Goal: Find specific page/section: Find specific page/section

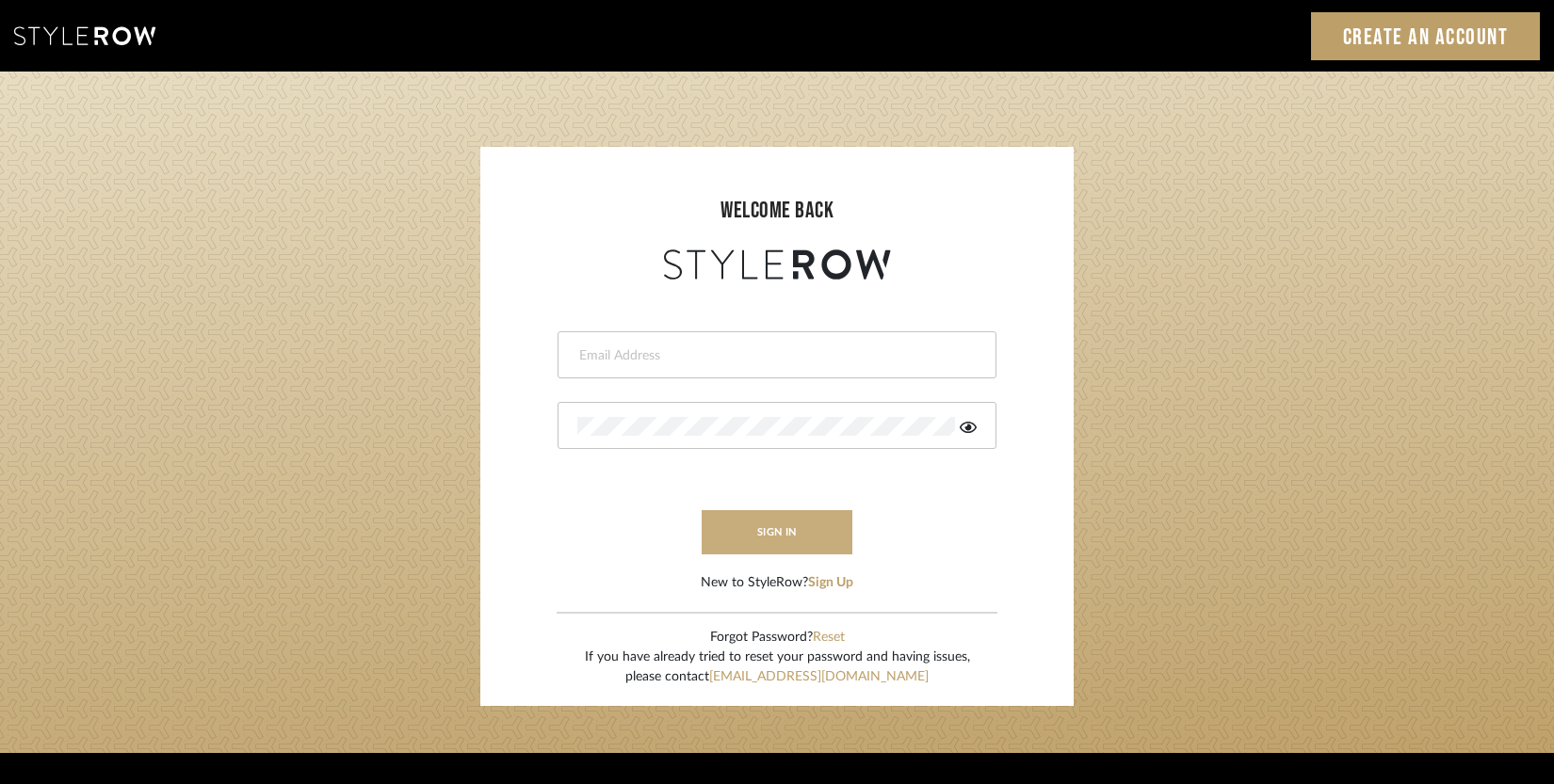
type input "[EMAIL_ADDRESS][DOMAIN_NAME]"
click at [798, 534] on button "sign in" at bounding box center [777, 532] width 151 height 44
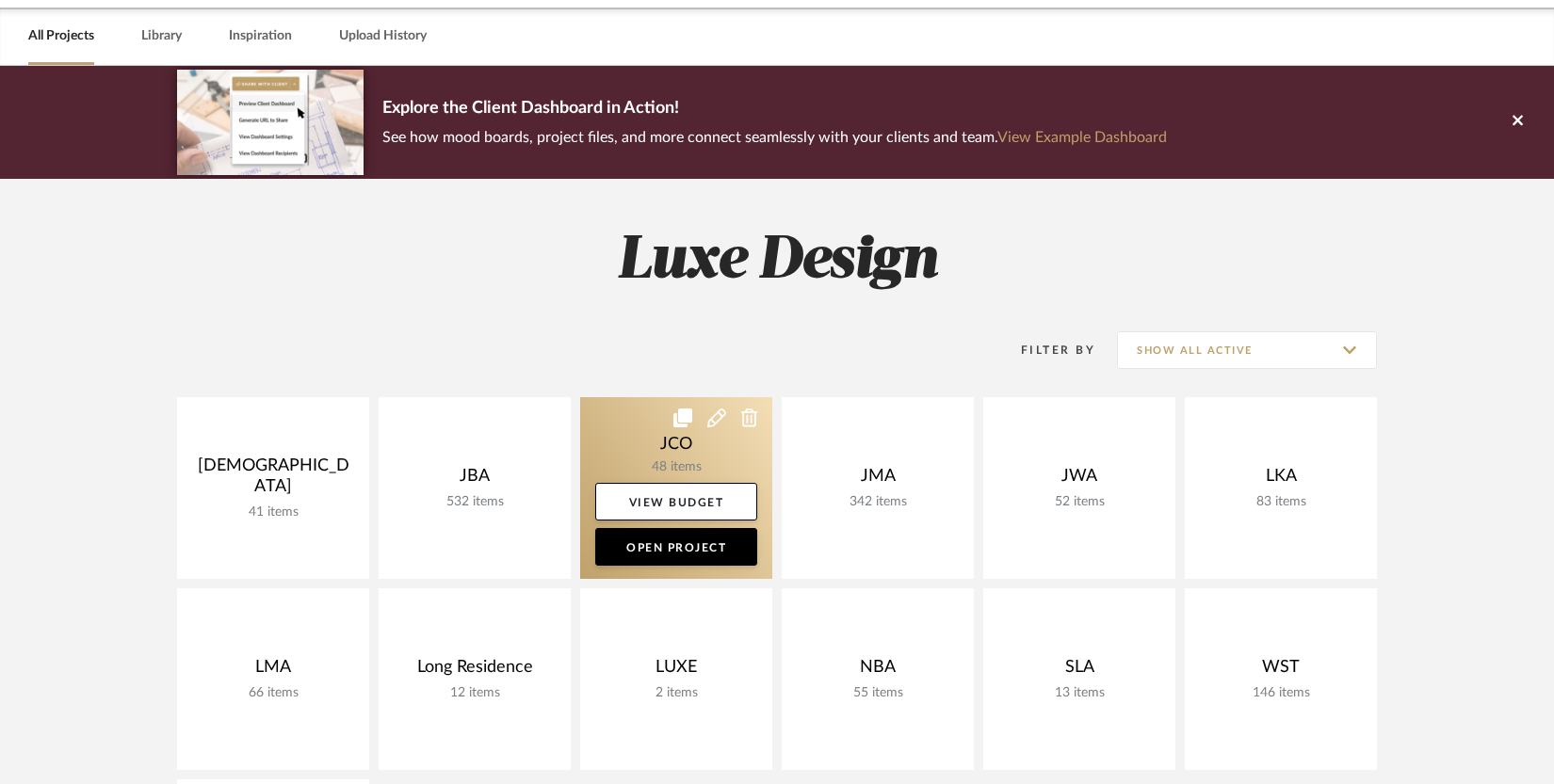
scroll to position [153, 0]
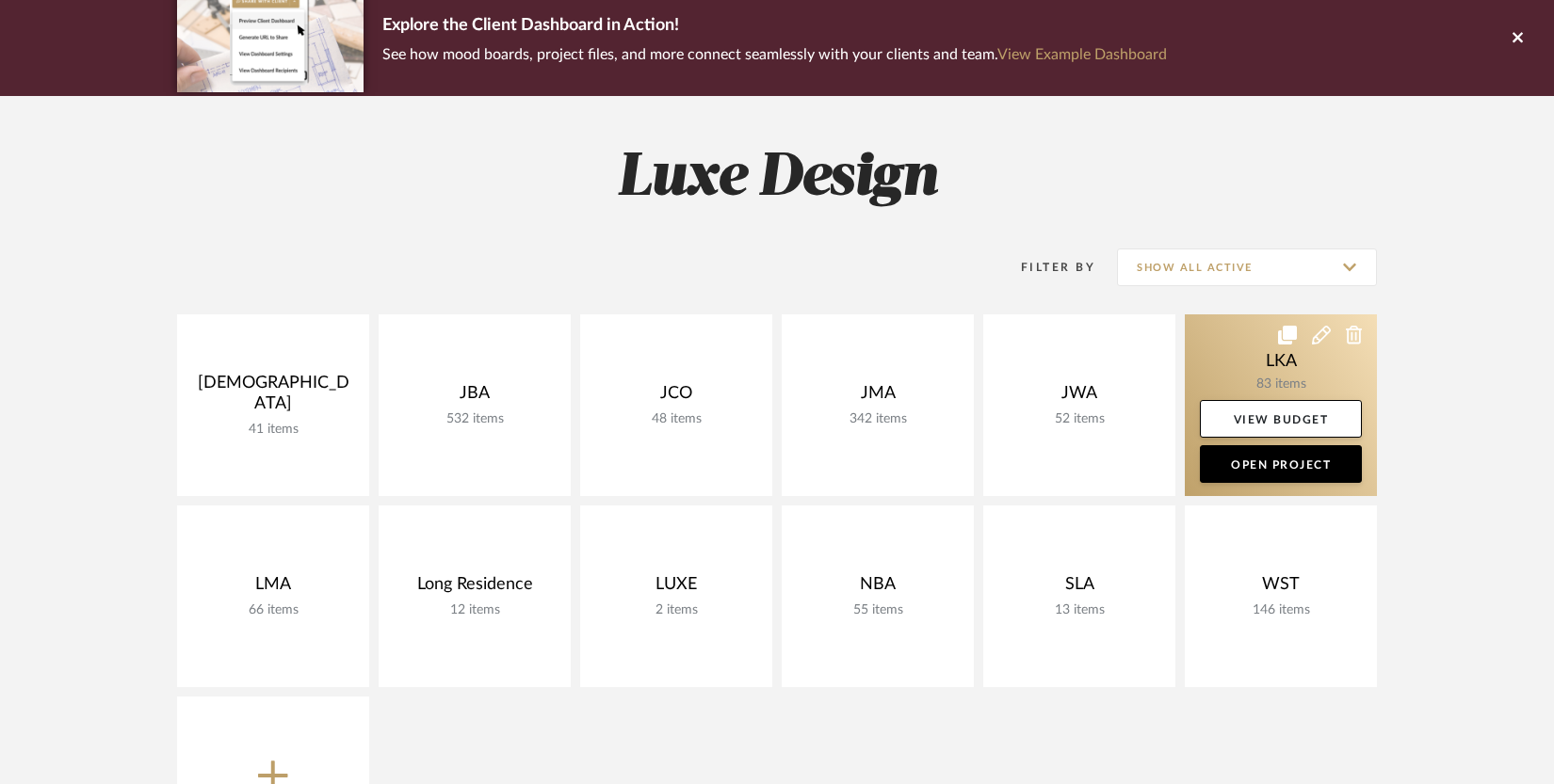
click at [1227, 367] on link at bounding box center [1280, 405] width 192 height 181
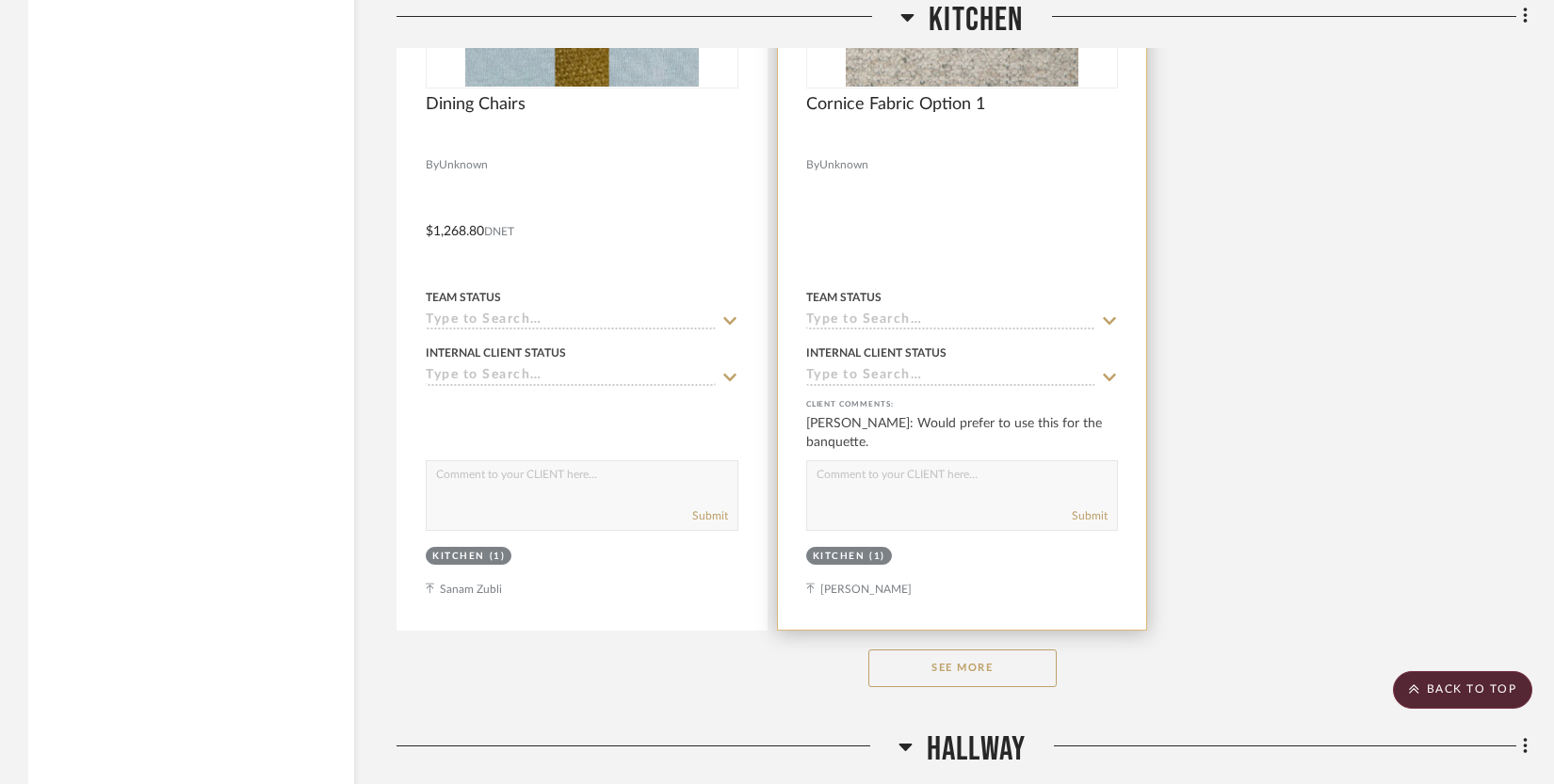
scroll to position [5142, 0]
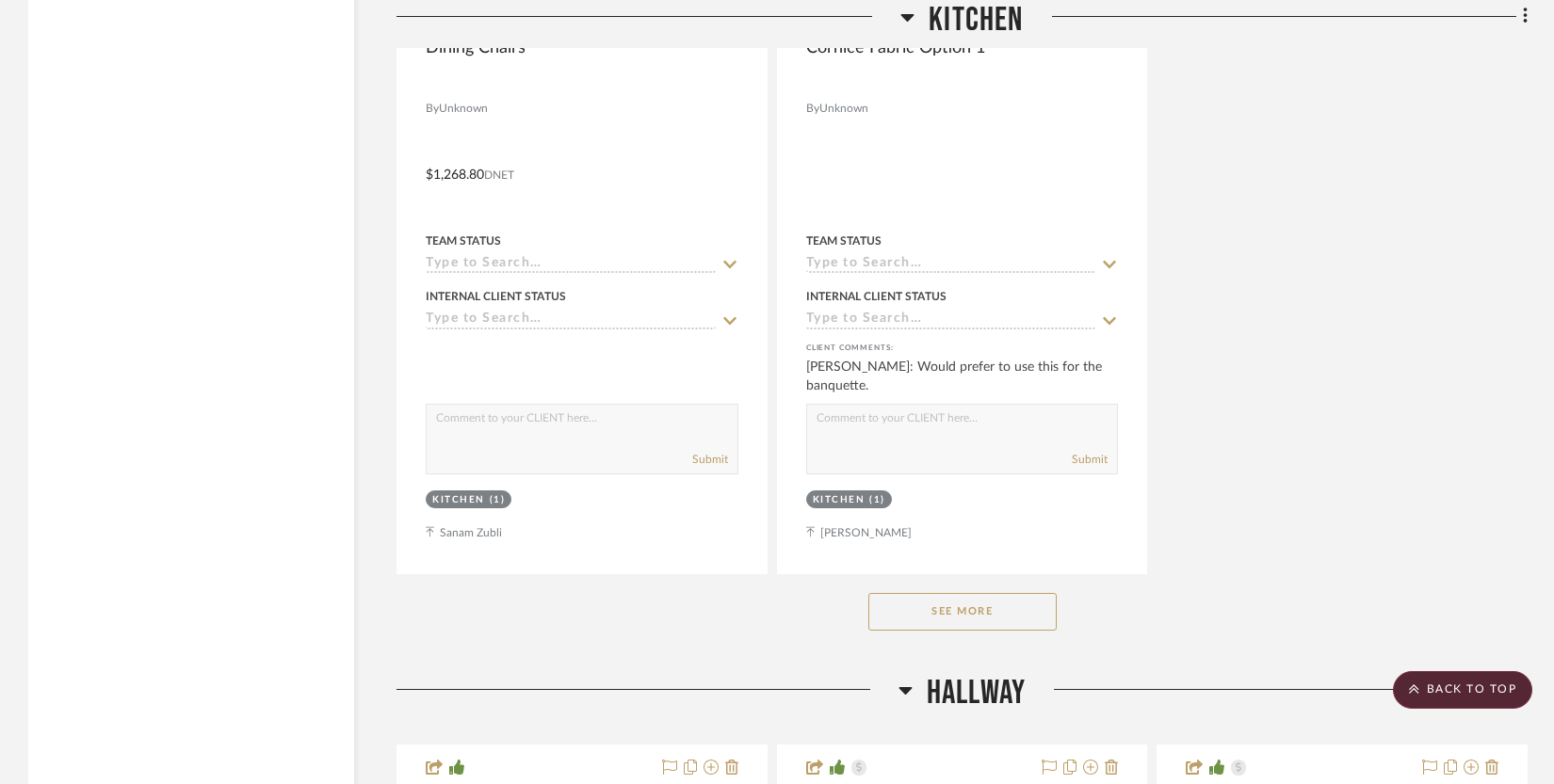
click at [909, 593] on button "See More" at bounding box center [962, 611] width 188 height 37
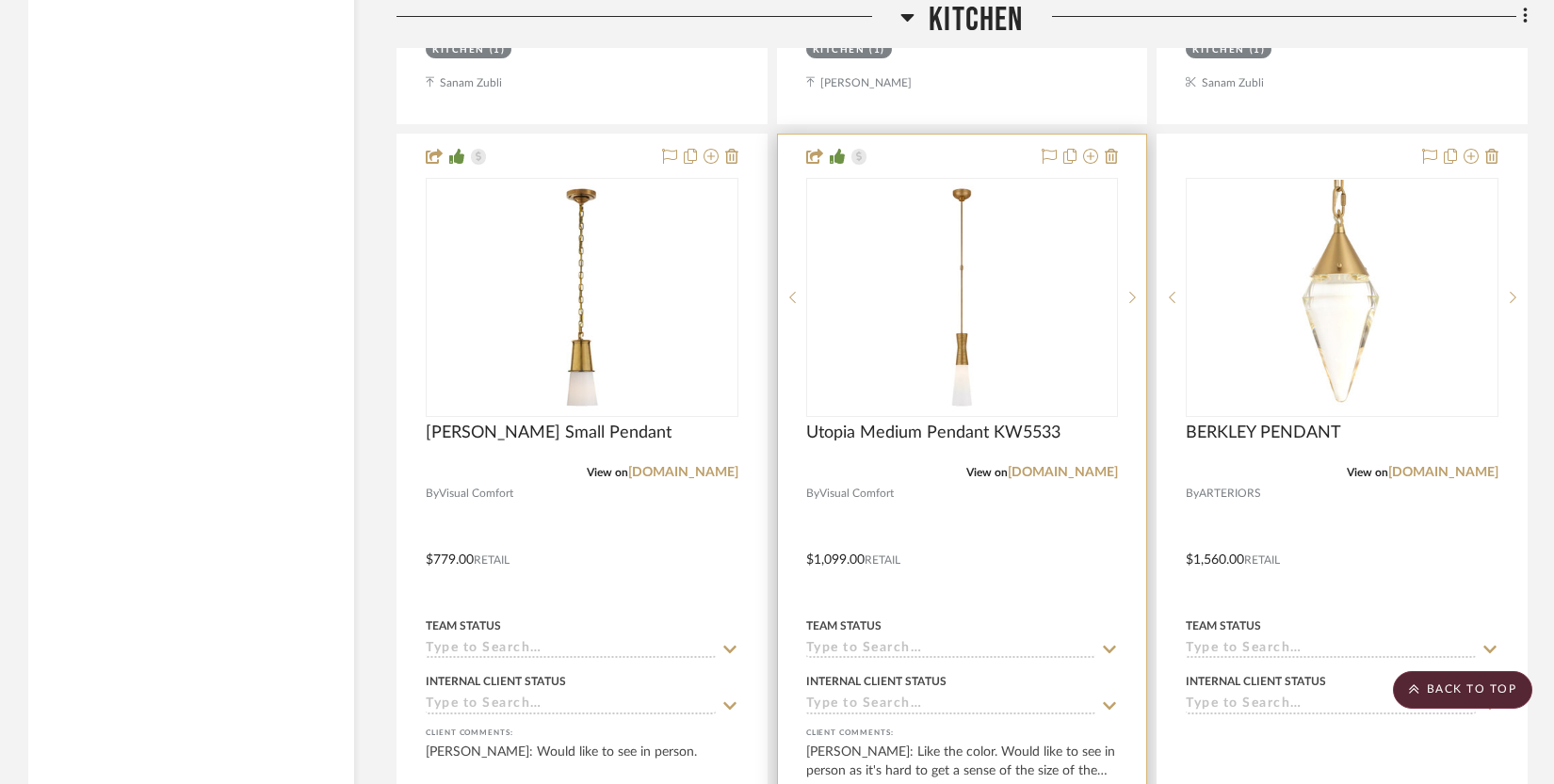
scroll to position [6590, 0]
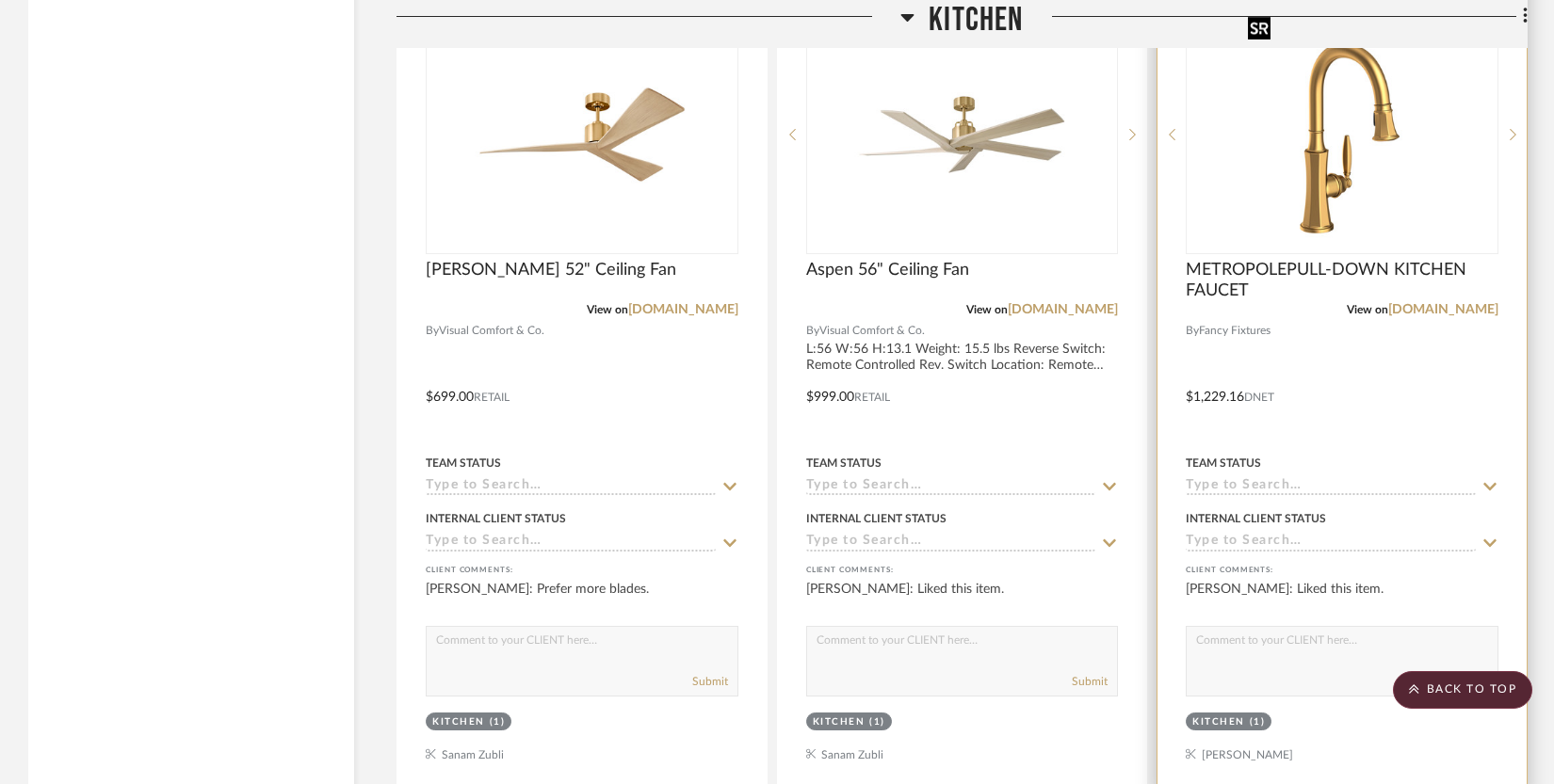
click at [1324, 186] on img "0" at bounding box center [1342, 135] width 203 height 236
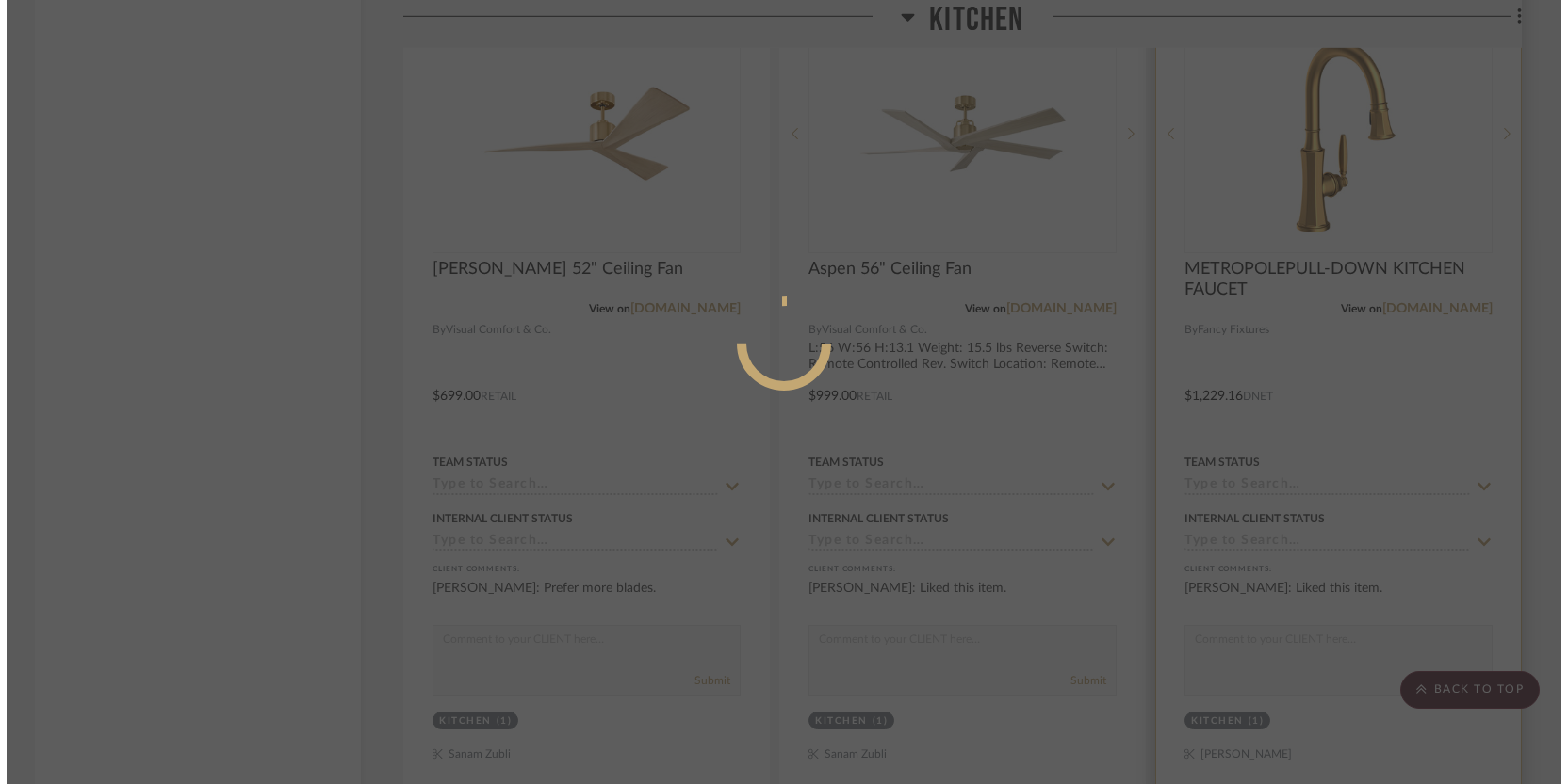
scroll to position [0, 0]
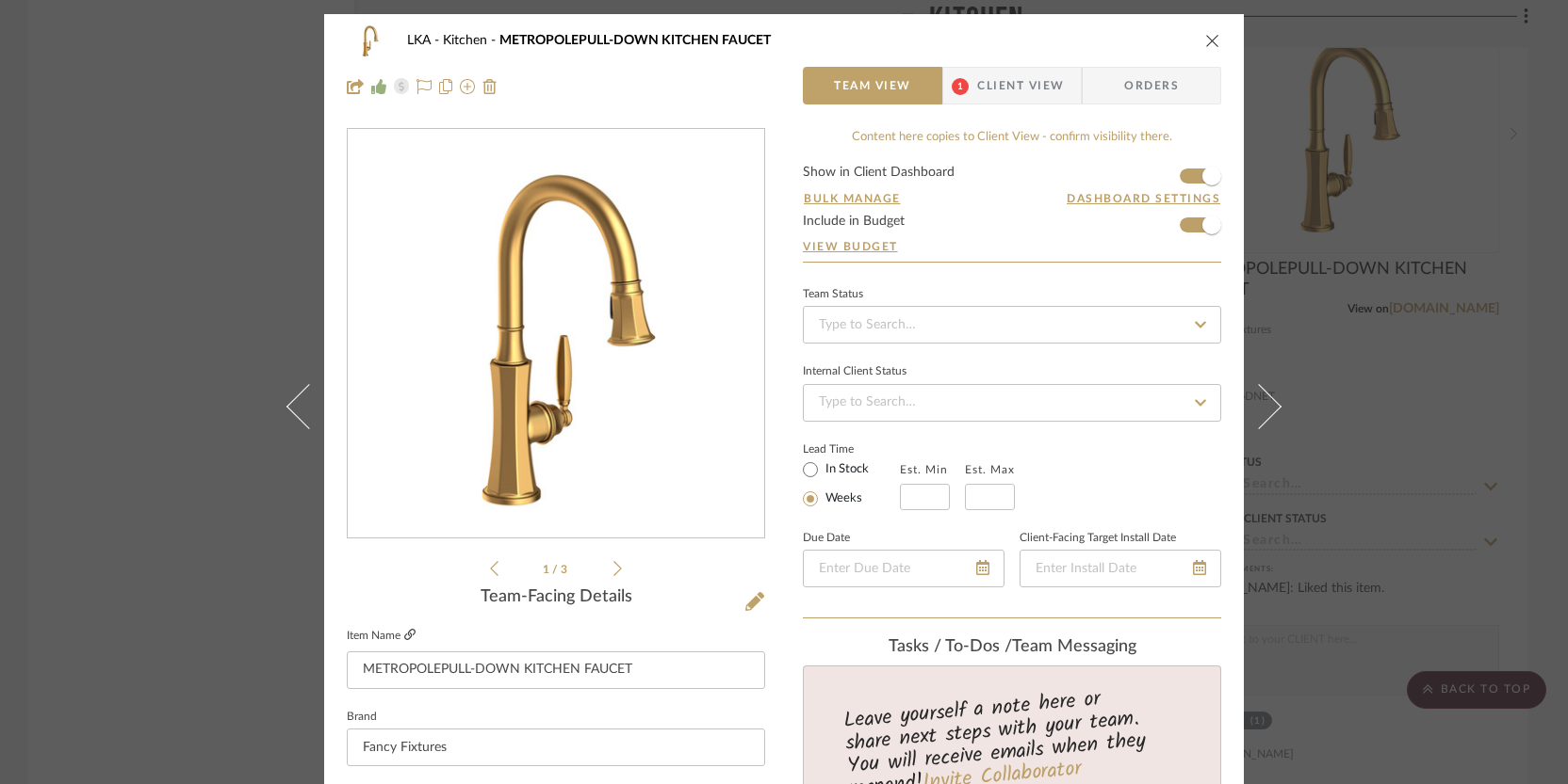
click at [404, 632] on icon at bounding box center [410, 635] width 11 height 11
drag, startPoint x: 188, startPoint y: 277, endPoint x: 159, endPoint y: 652, distance: 376.1
click at [188, 278] on div "LKA Kitchen METROPOLEPULL-DOWN KITCHEN FAUCET Team View 1 Client View Orders 1 …" at bounding box center [784, 392] width 1568 height 784
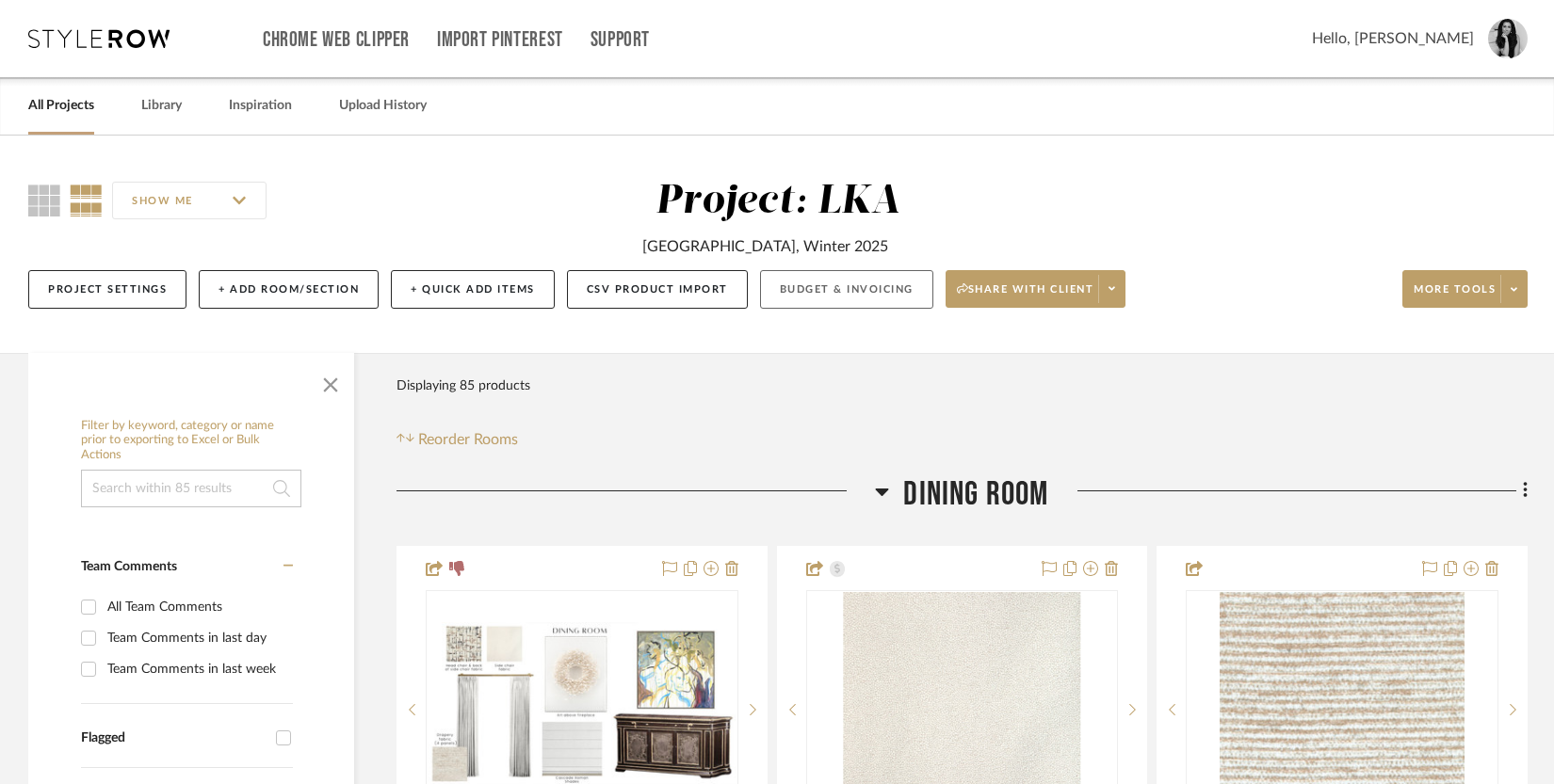
click at [819, 289] on button "Budget & Invoicing" at bounding box center [846, 289] width 173 height 38
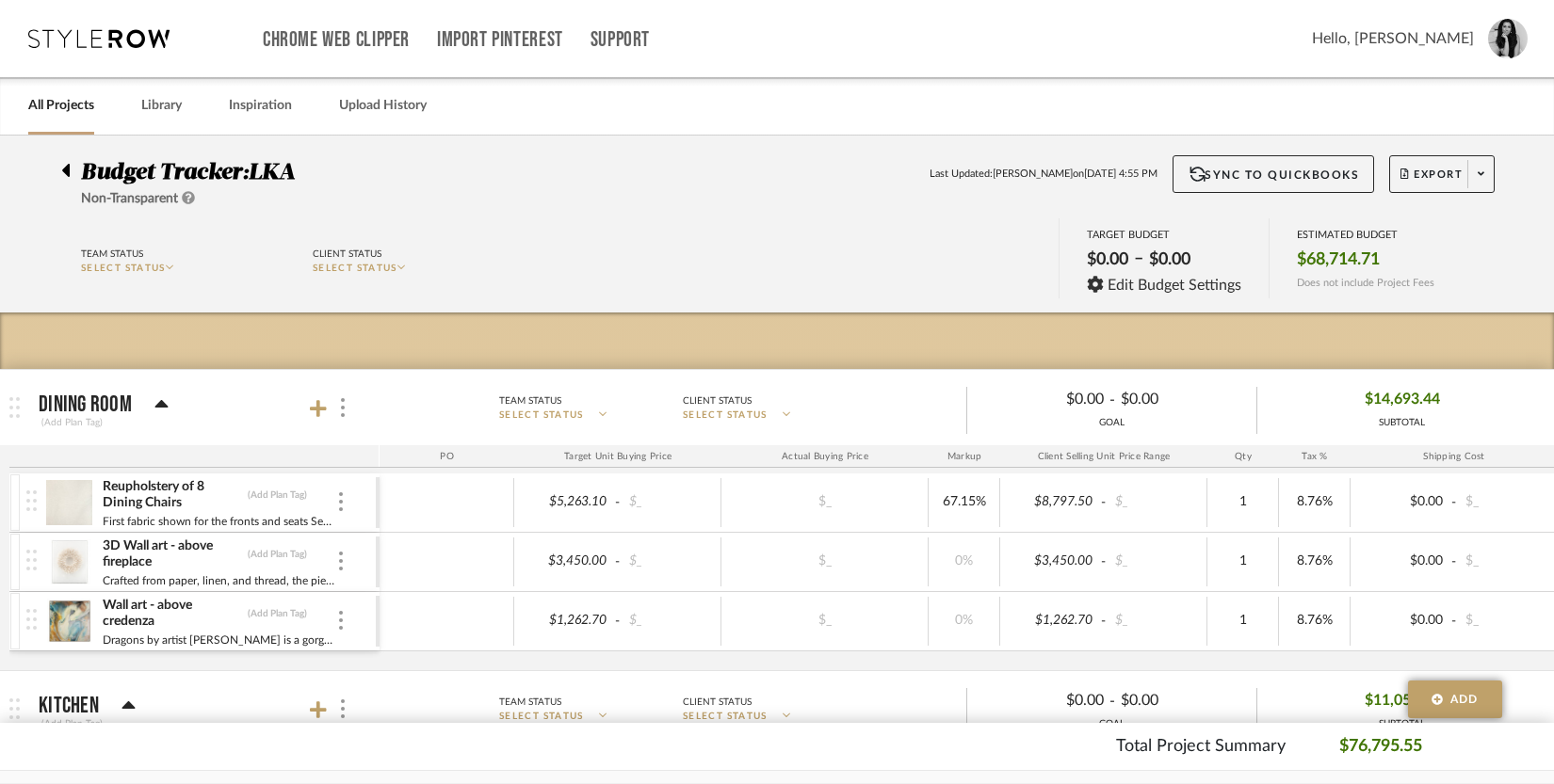
click at [62, 171] on icon at bounding box center [65, 171] width 9 height 23
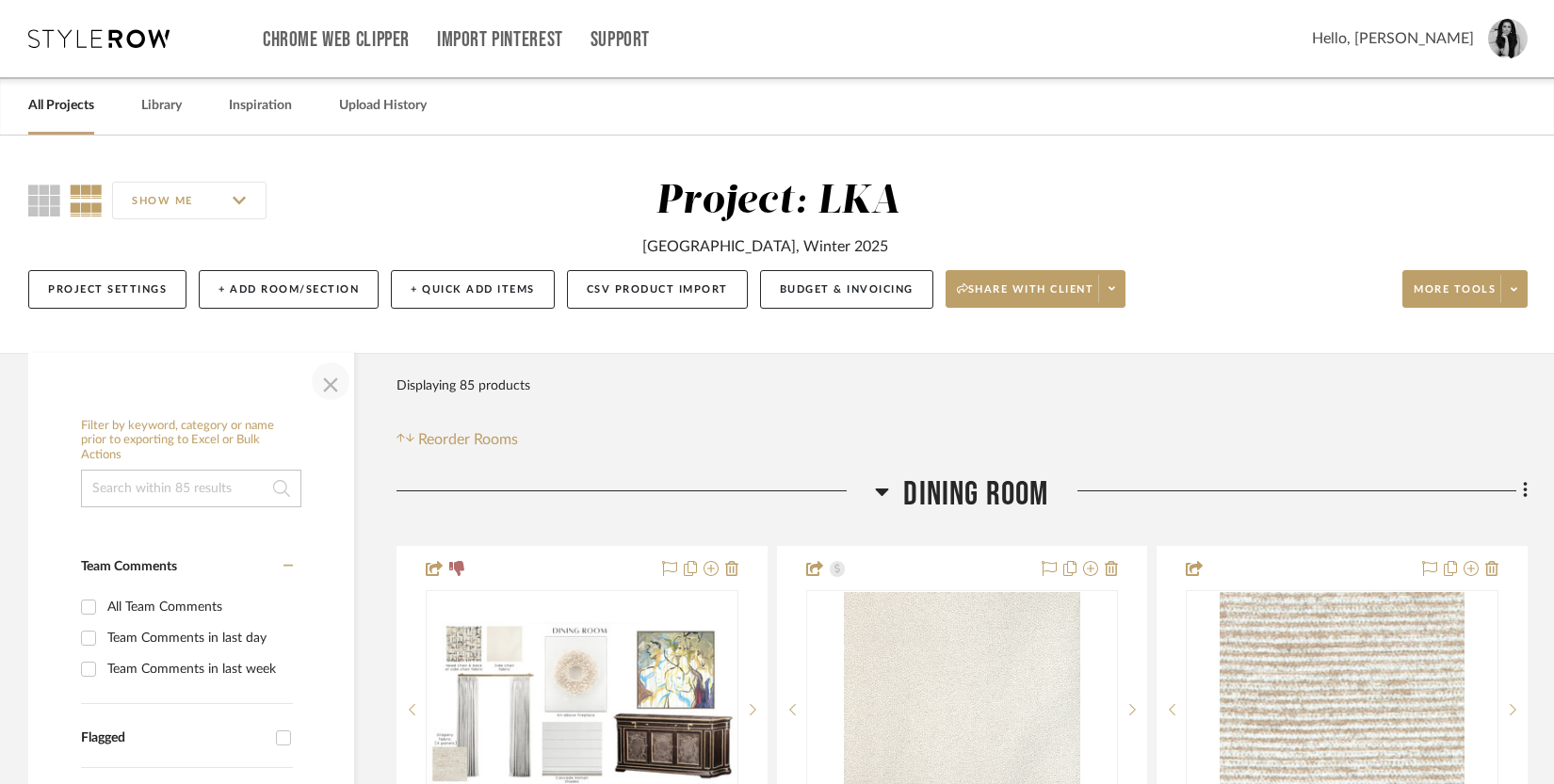
click at [334, 377] on span "button" at bounding box center [330, 381] width 45 height 45
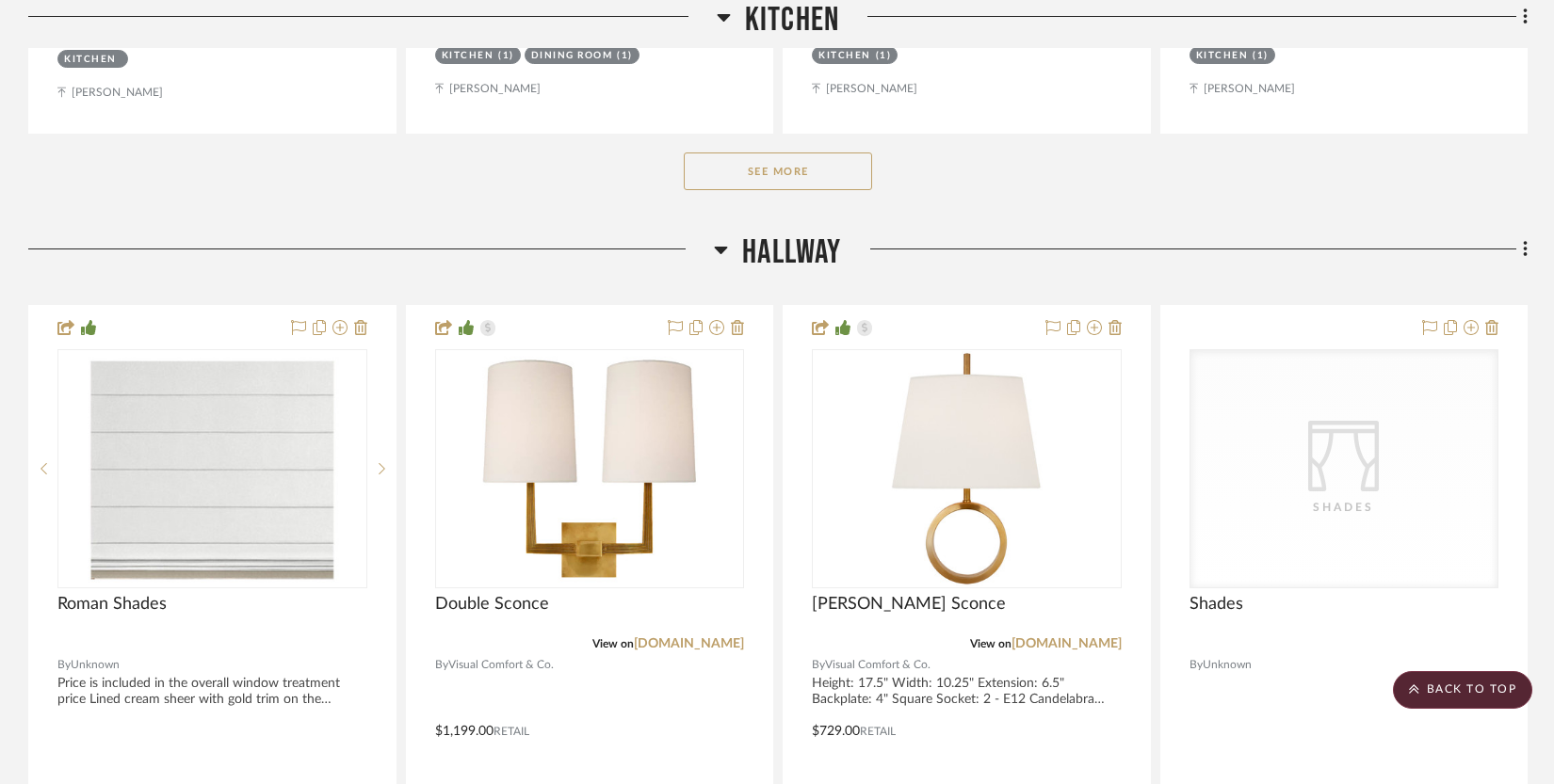
scroll to position [1978, 0]
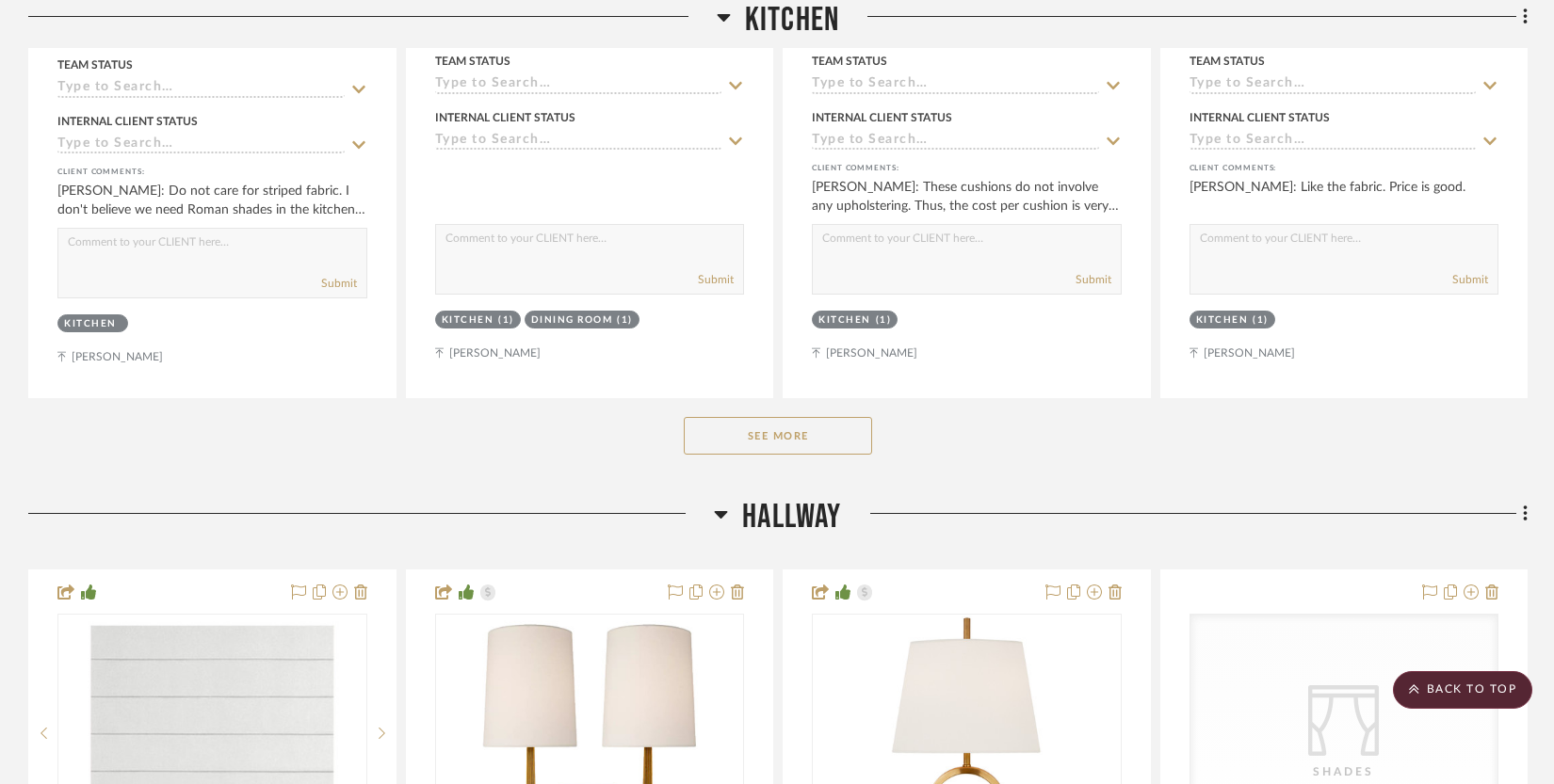
click at [740, 440] on button "See More" at bounding box center [777, 435] width 188 height 37
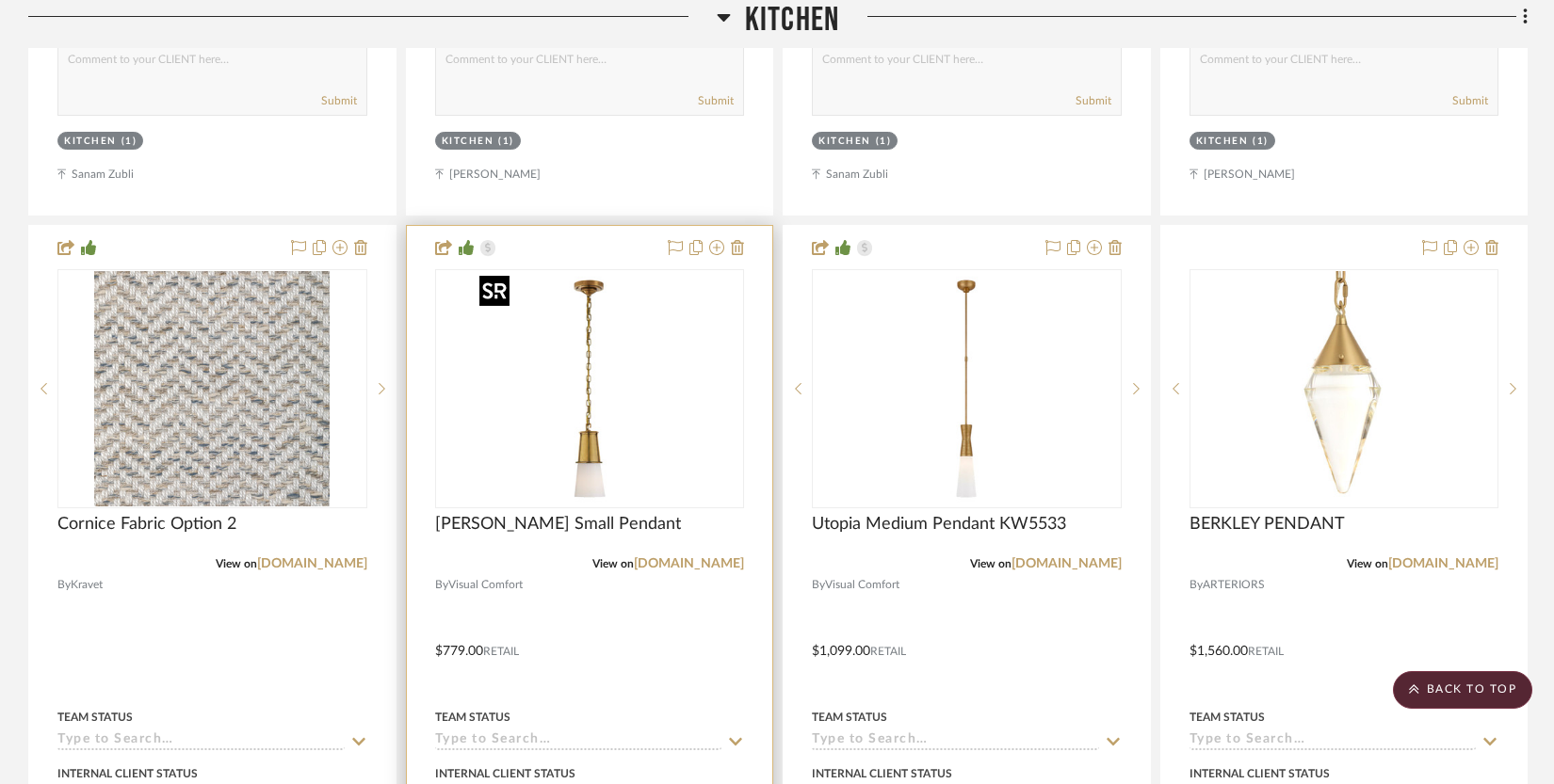
scroll to position [3031, 0]
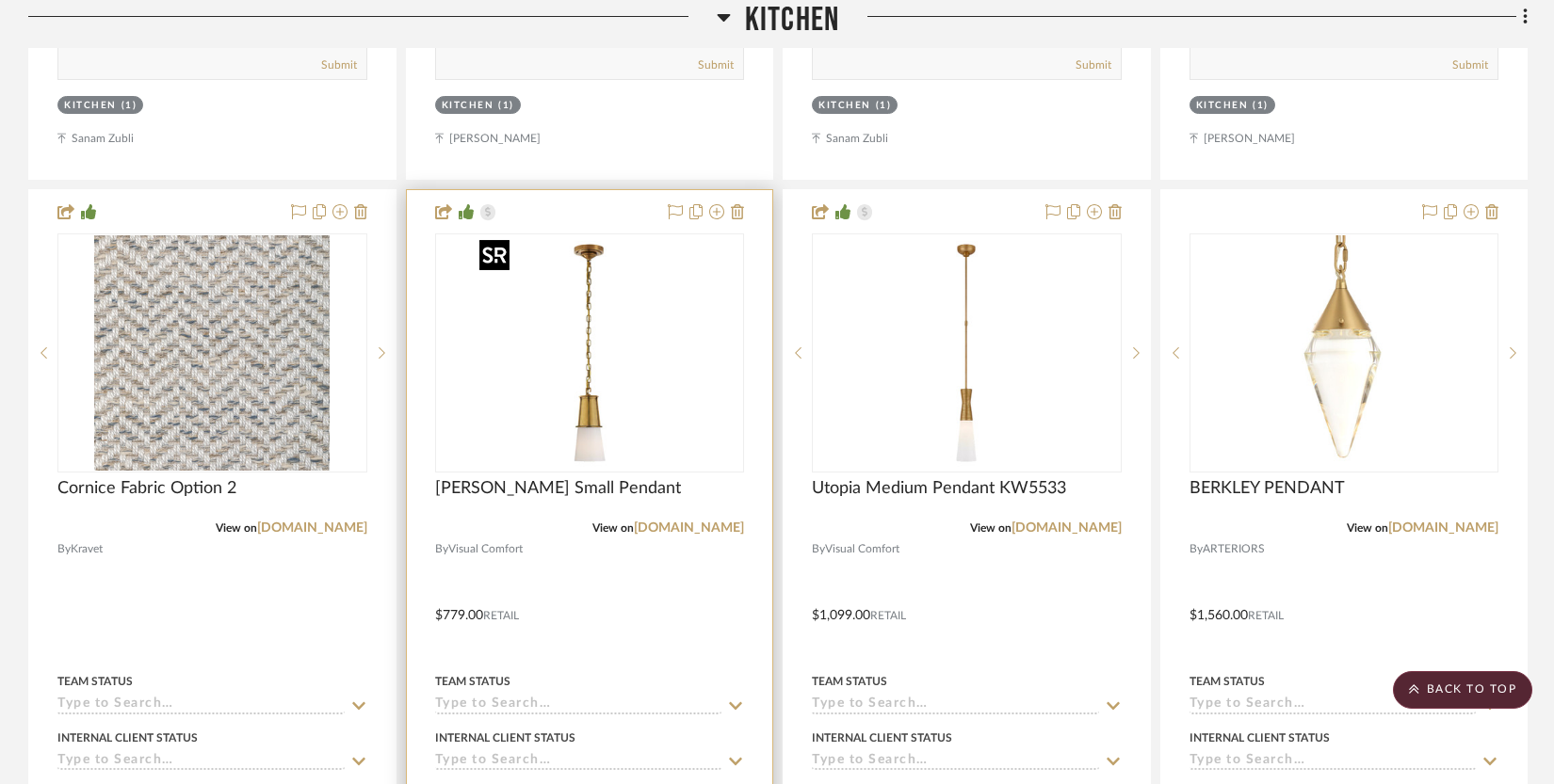
click at [583, 399] on img "0" at bounding box center [589, 353] width 236 height 236
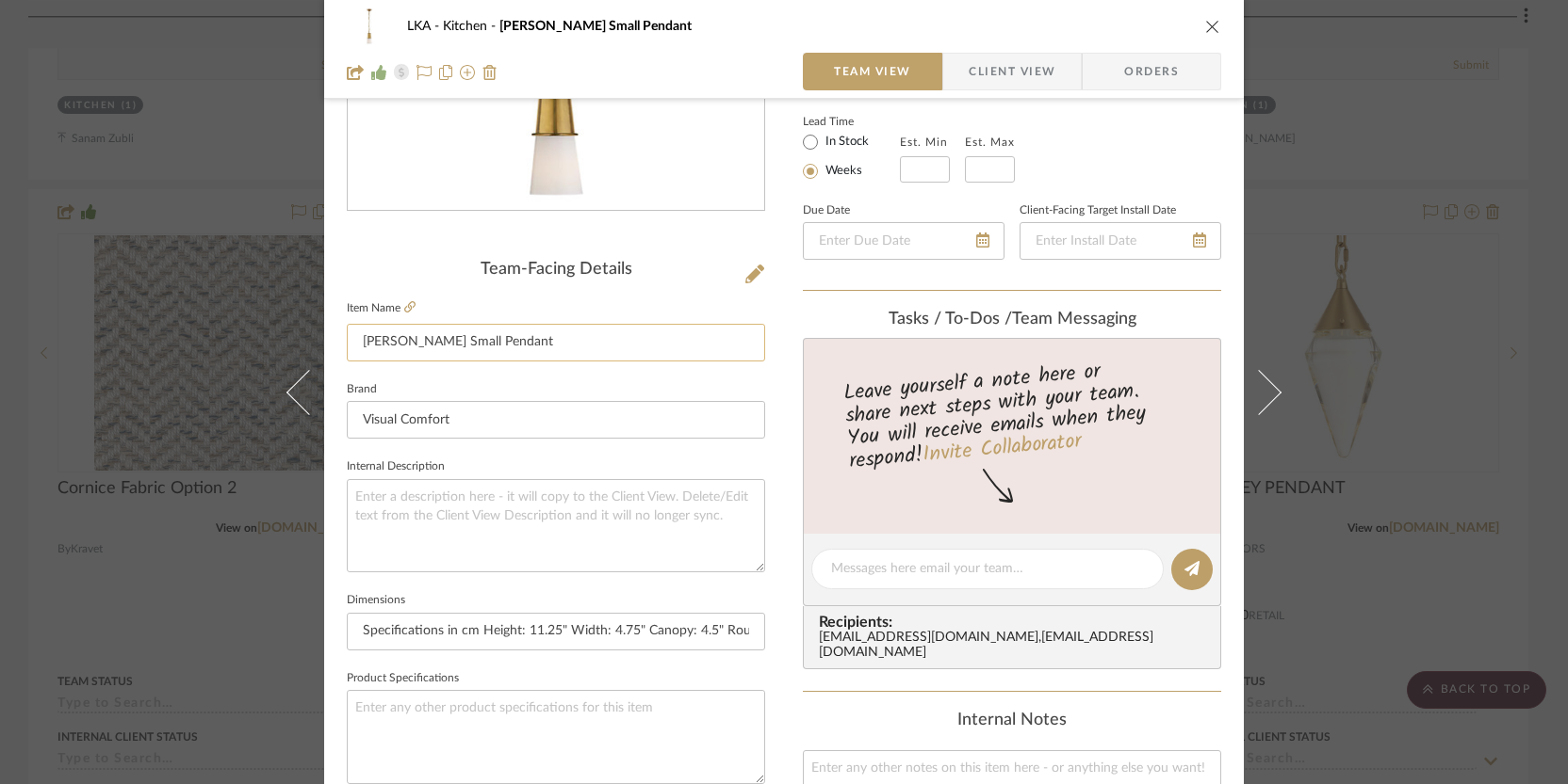
scroll to position [356, 0]
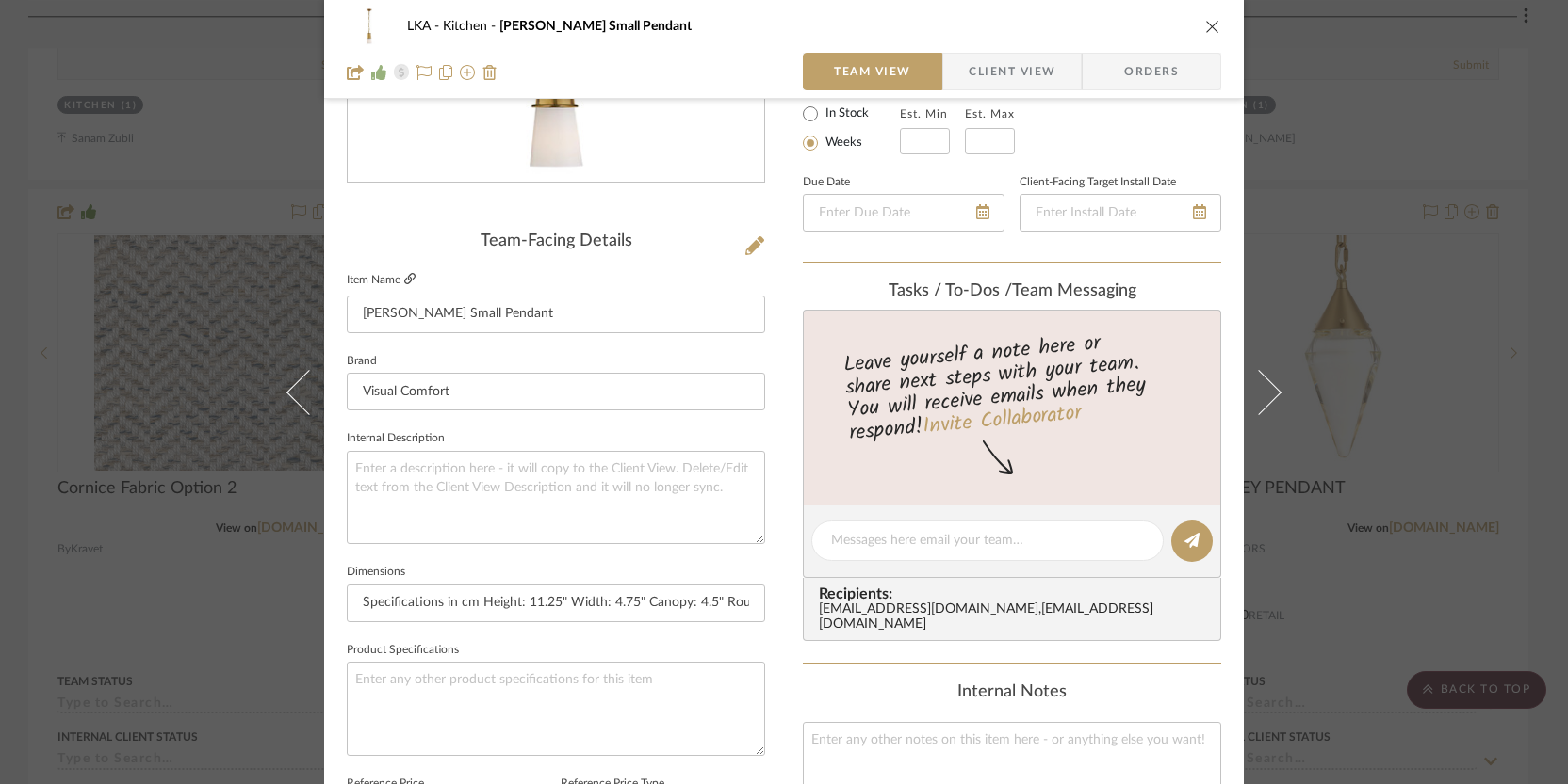
click at [404, 274] on icon at bounding box center [410, 279] width 11 height 11
click at [1263, 393] on icon at bounding box center [1258, 392] width 45 height 45
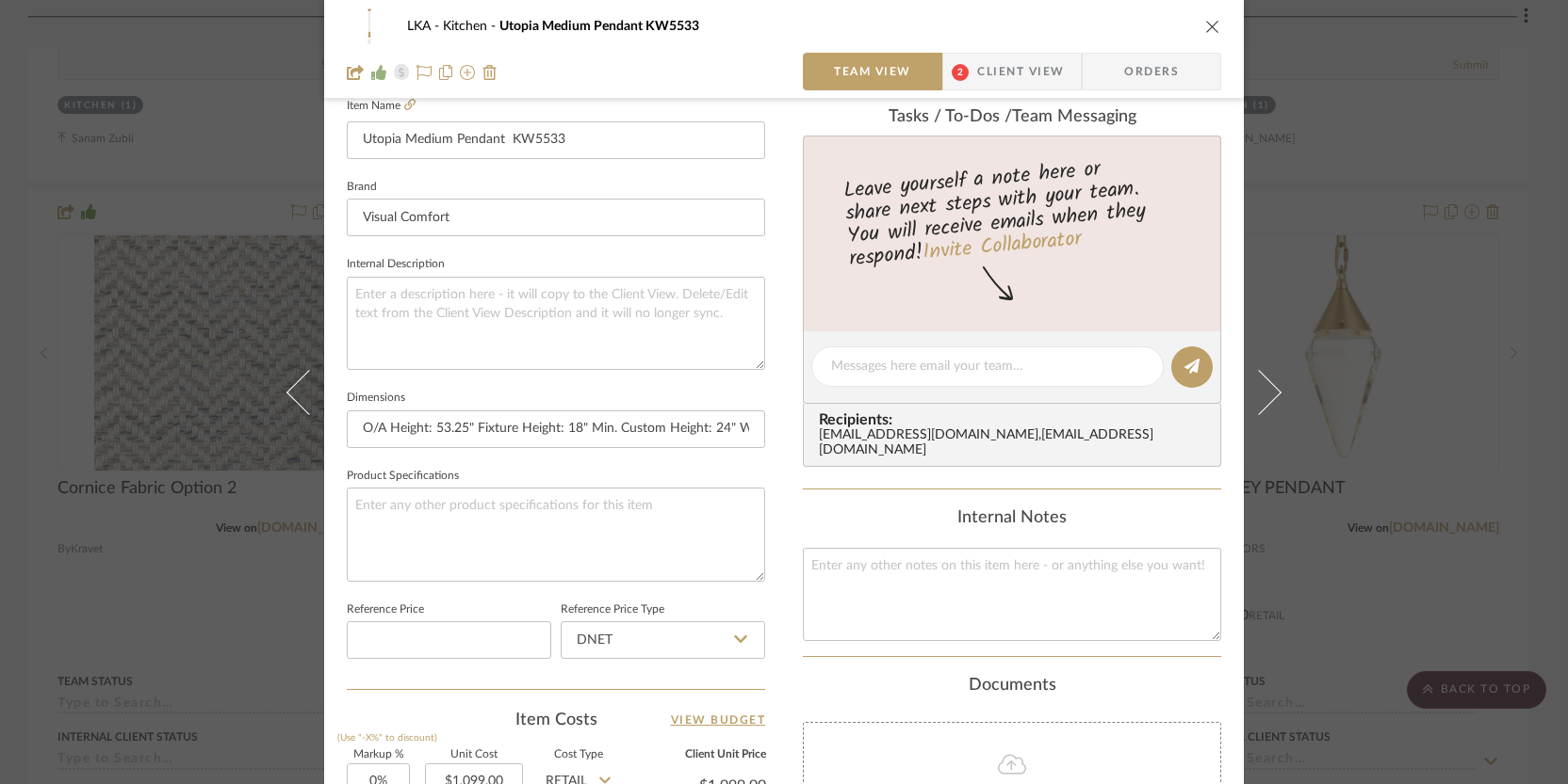
scroll to position [445, 0]
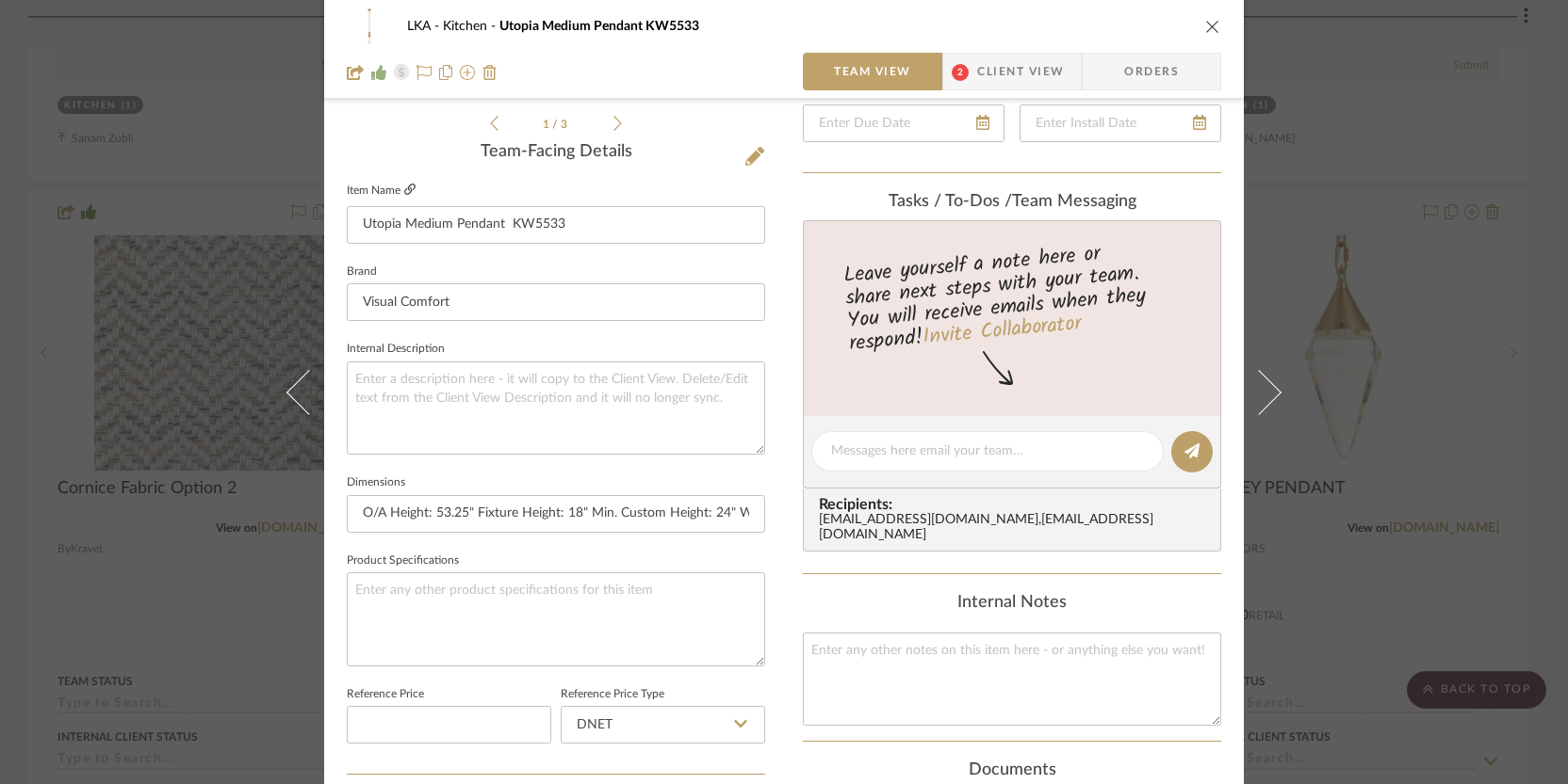
click at [404, 193] on icon at bounding box center [410, 189] width 11 height 11
click at [1206, 19] on icon "close" at bounding box center [1213, 27] width 15 height 15
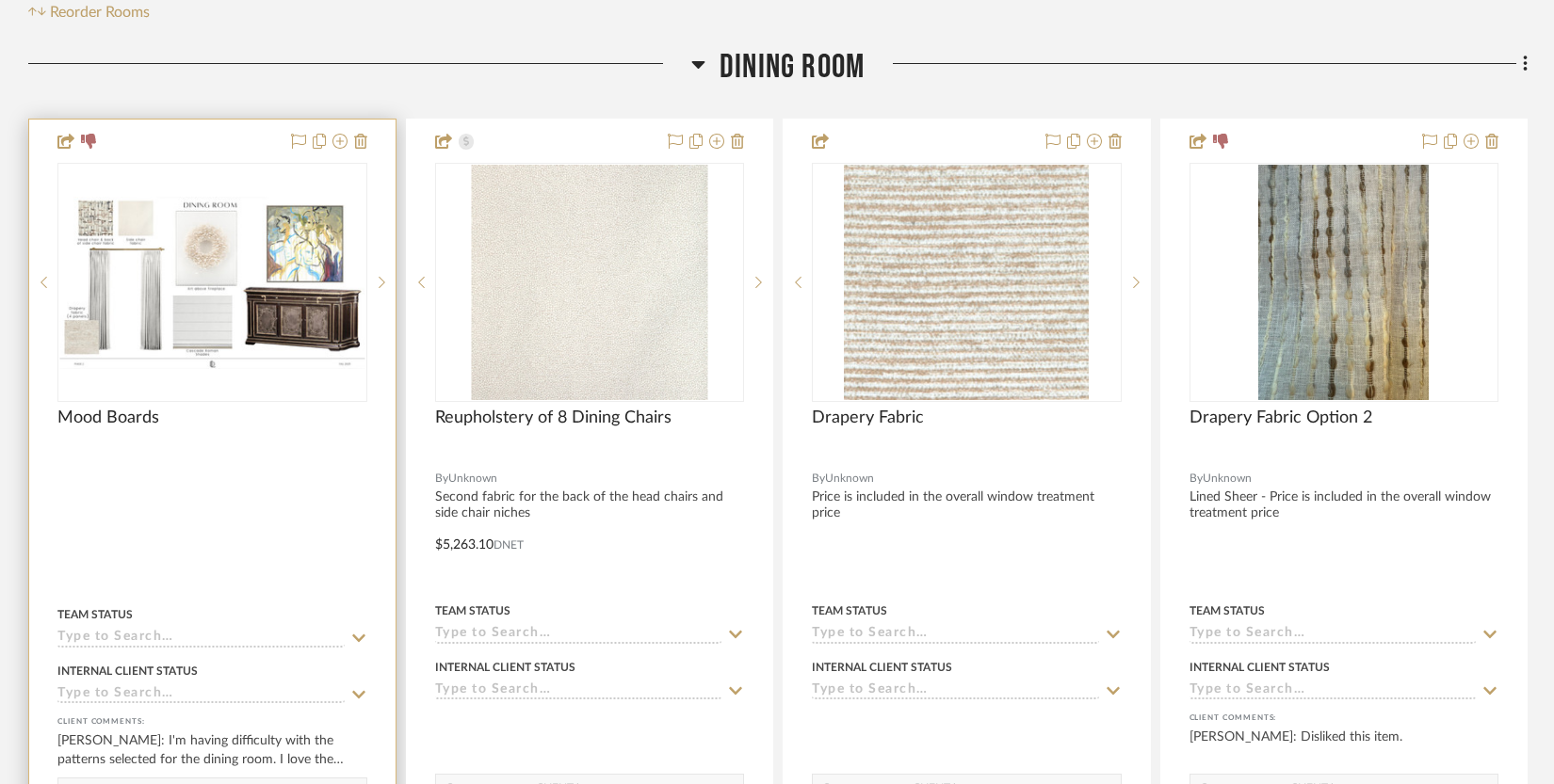
scroll to position [629, 0]
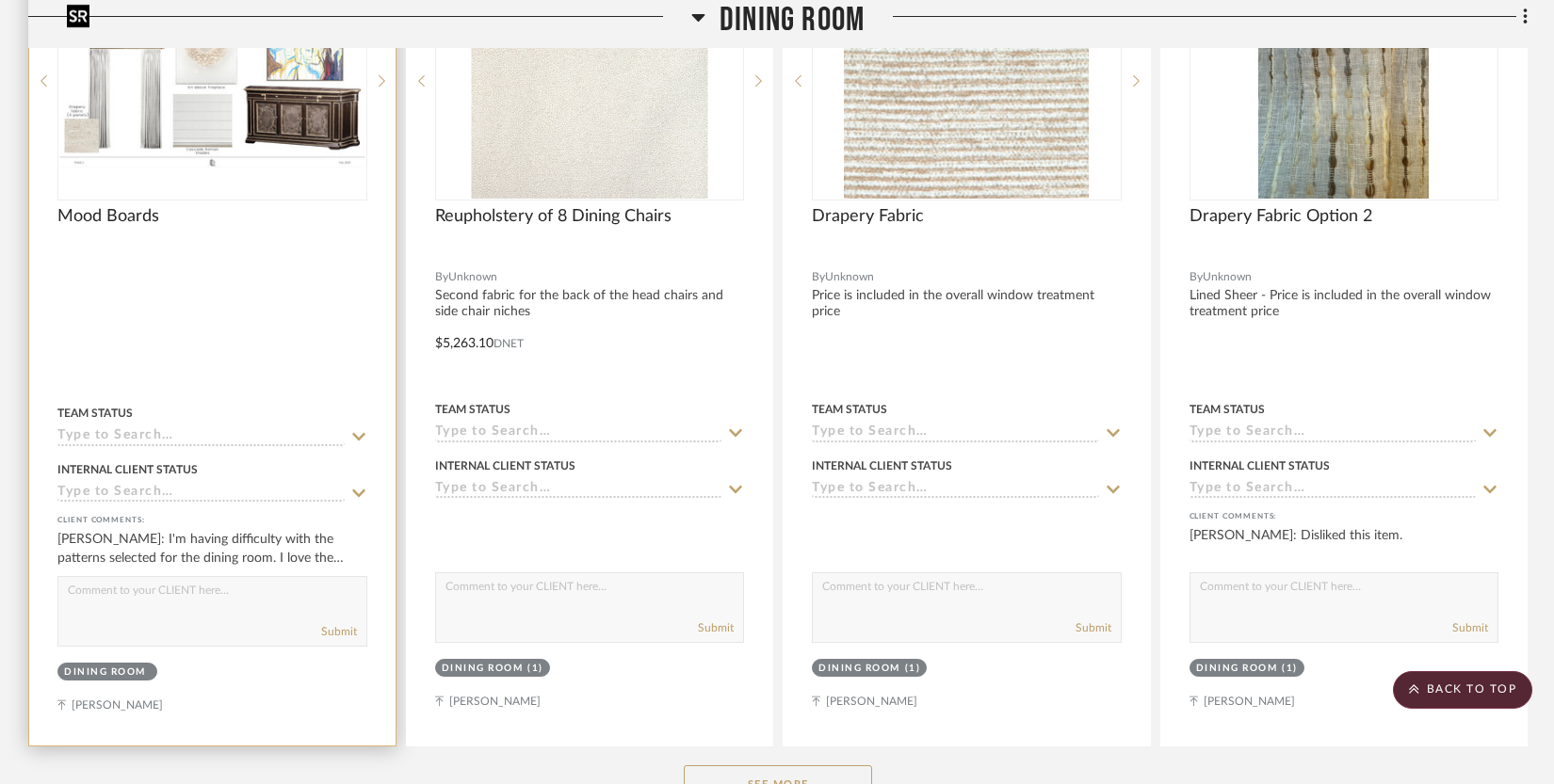
click at [288, 160] on img "0" at bounding box center [212, 81] width 306 height 172
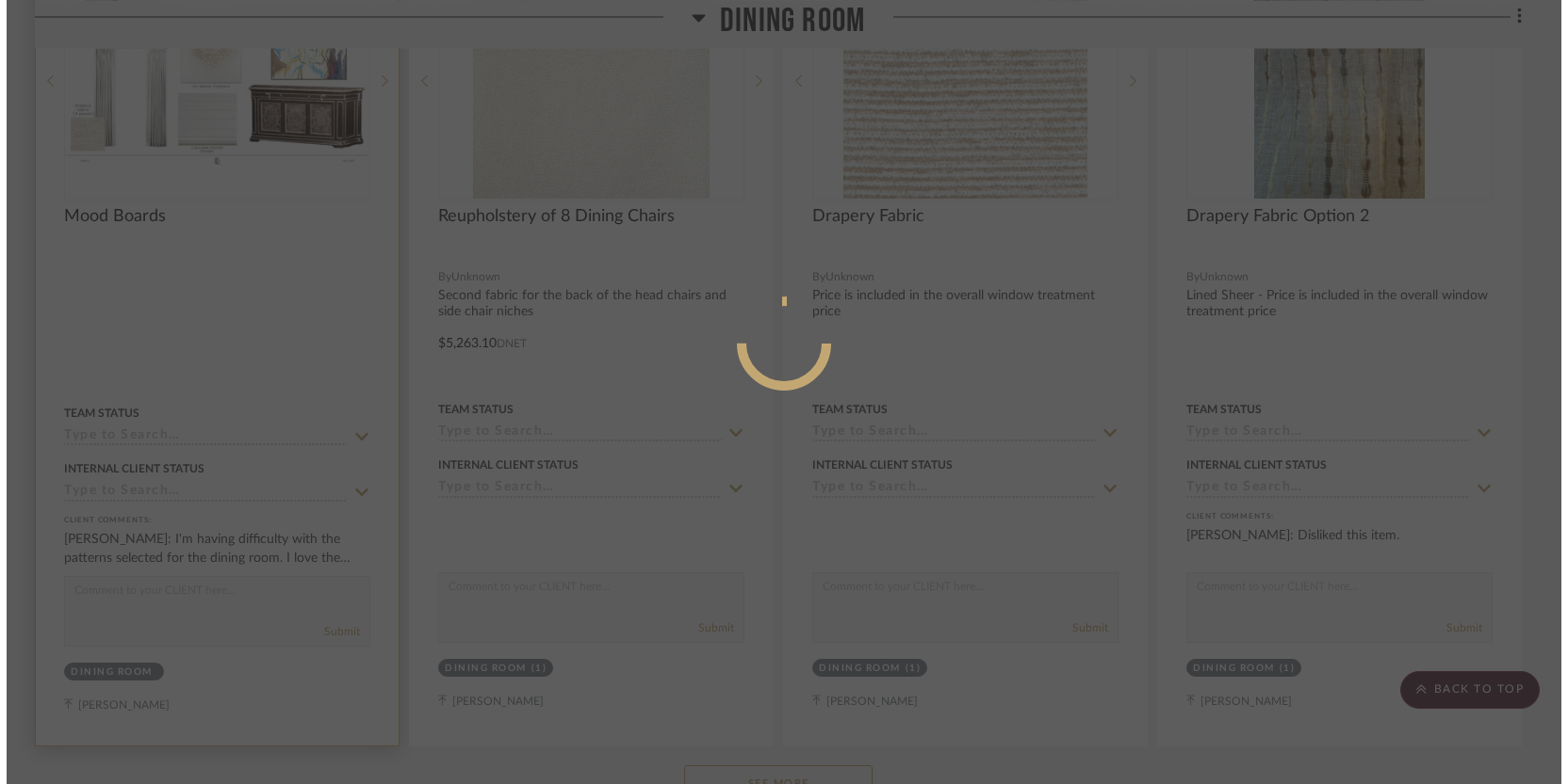
scroll to position [0, 0]
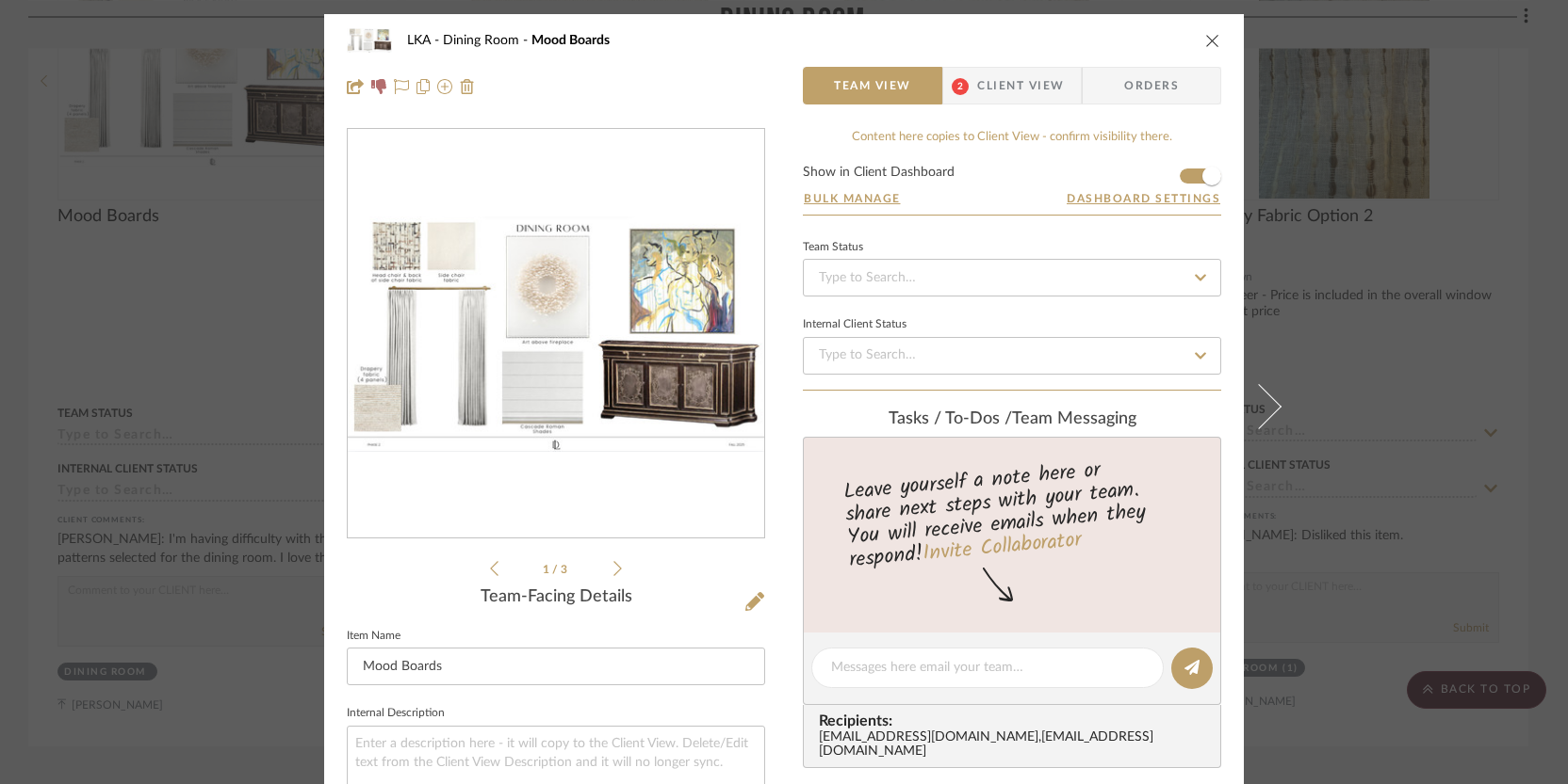
click at [1028, 88] on span "Client View" at bounding box center [1020, 85] width 87 height 37
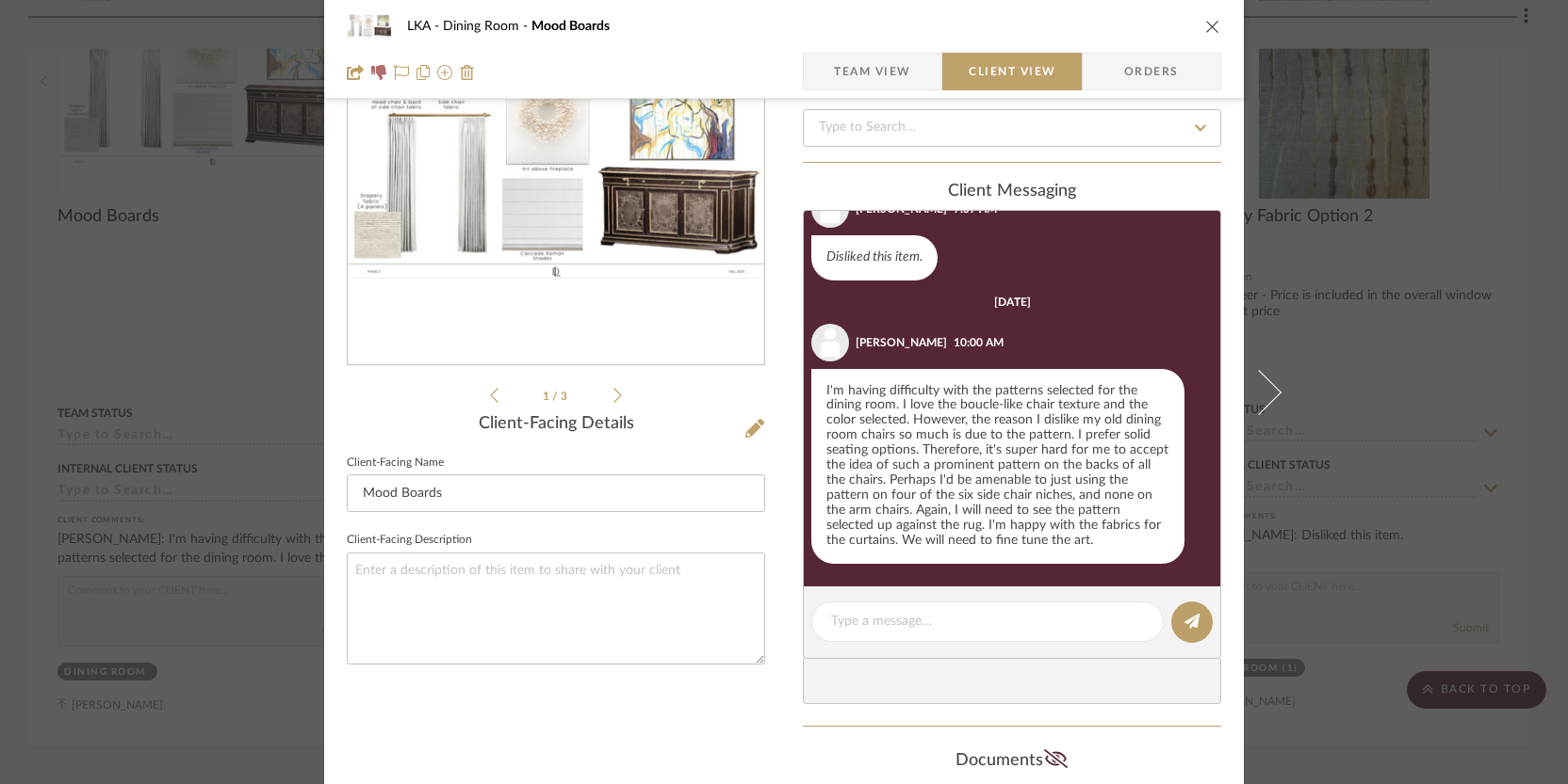
scroll to position [65, 0]
click at [1205, 19] on icon "close" at bounding box center [1213, 27] width 15 height 15
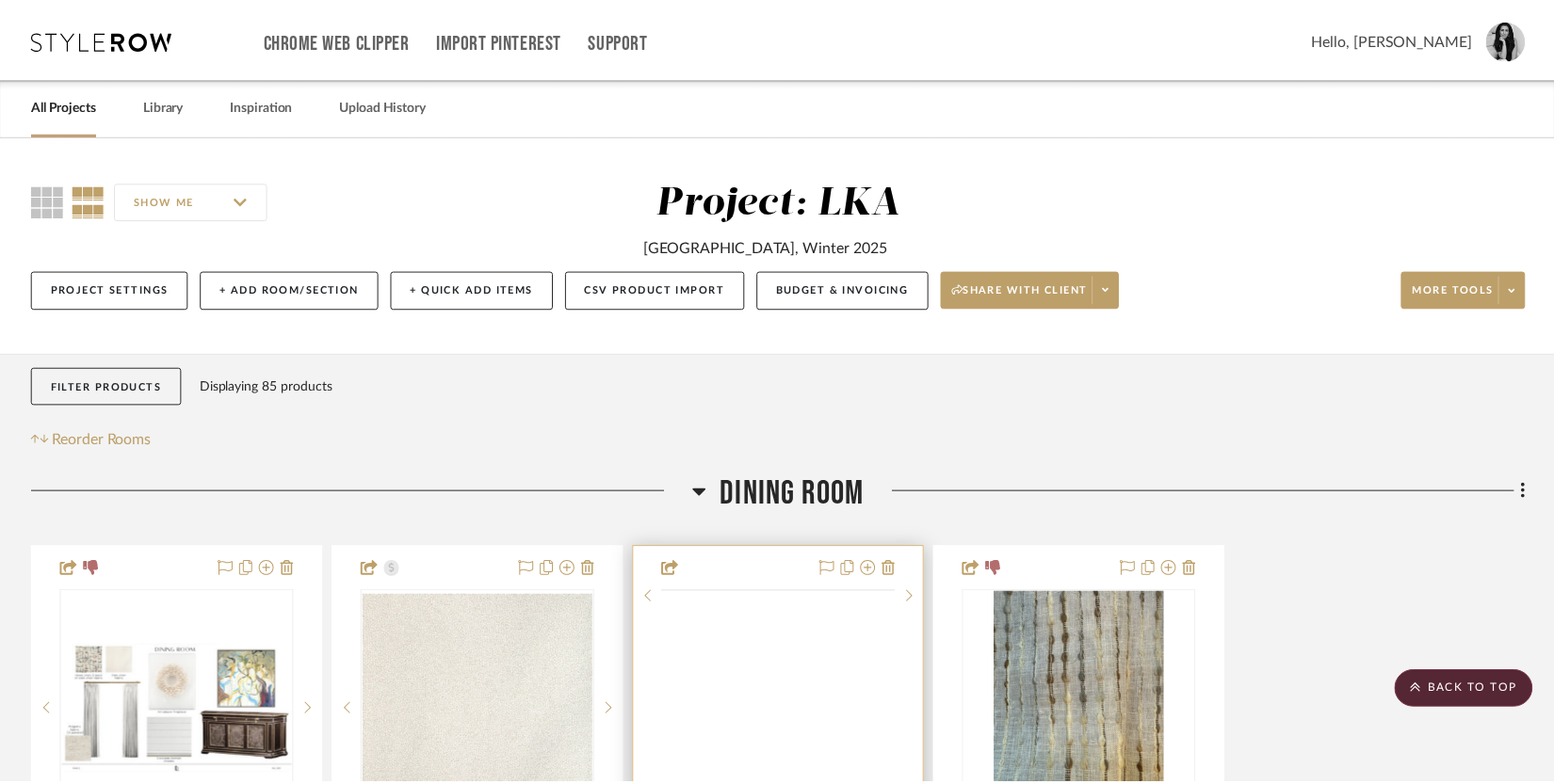
scroll to position [629, 0]
